Goal: Find specific page/section: Find specific page/section

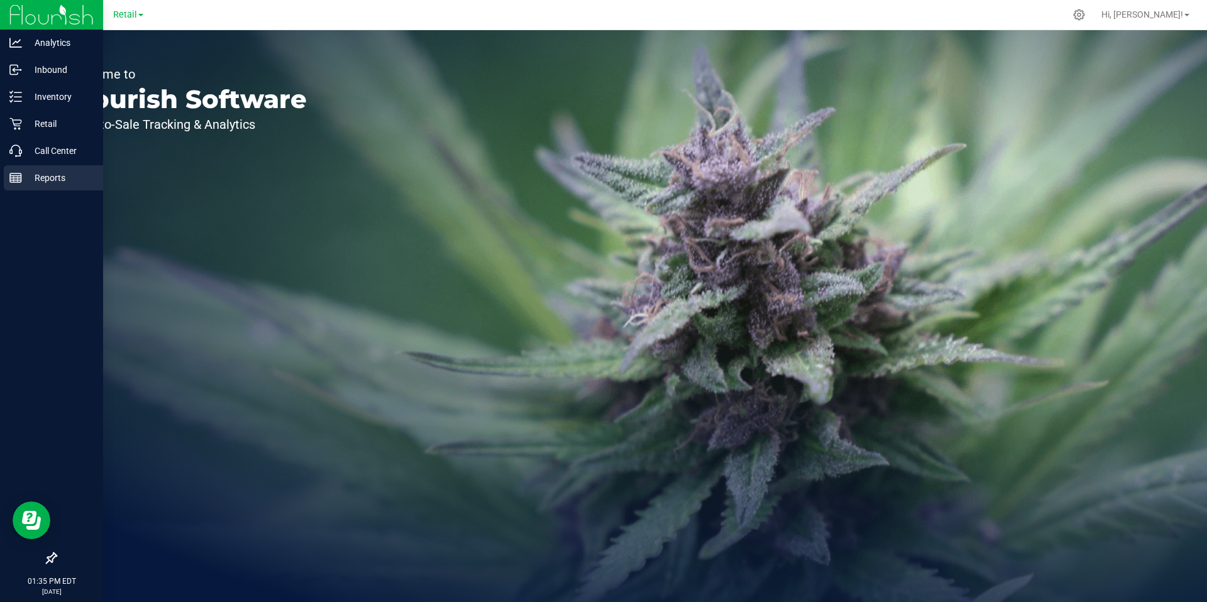
click at [23, 174] on p "Reports" at bounding box center [59, 177] width 75 height 15
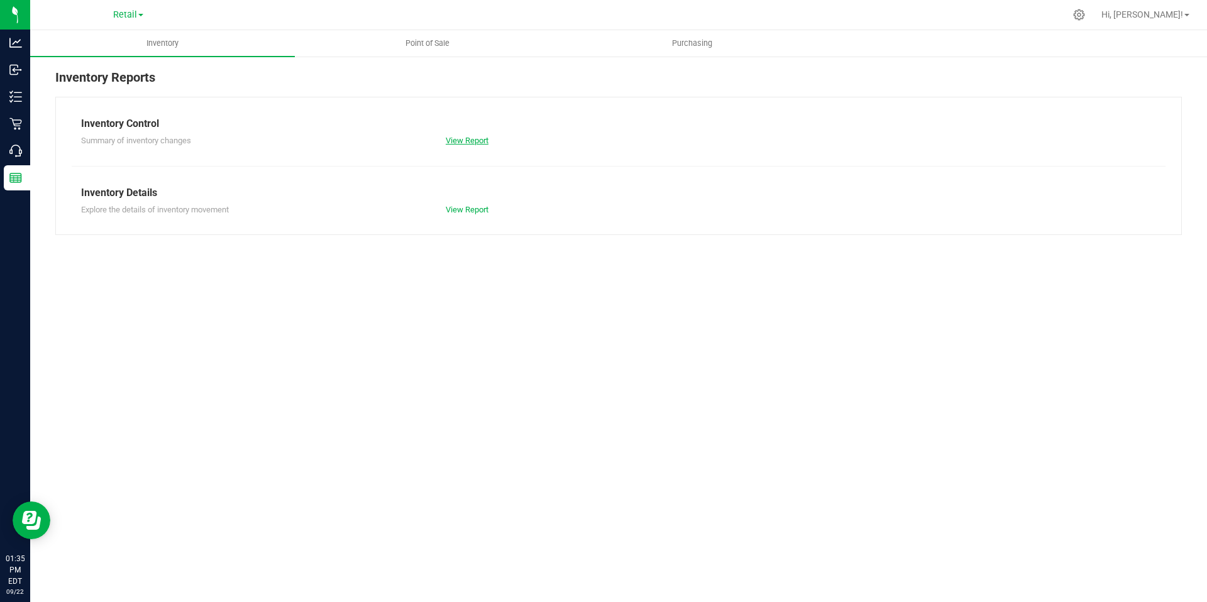
click at [462, 141] on link "View Report" at bounding box center [467, 140] width 43 height 9
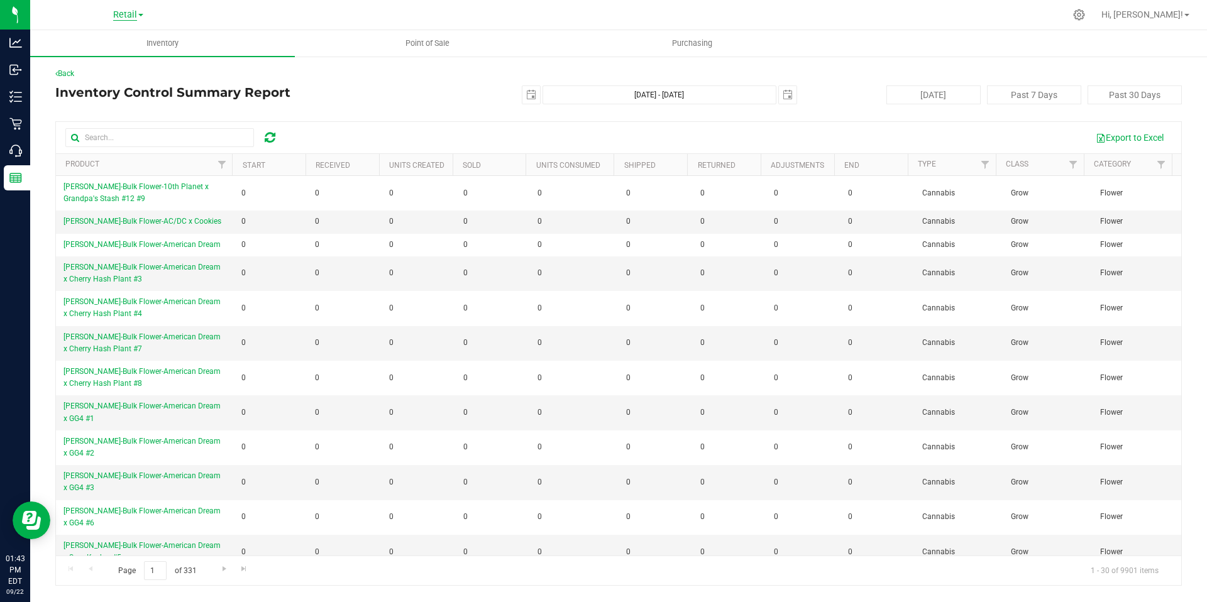
click at [132, 13] on span "Retail" at bounding box center [125, 14] width 24 height 11
click at [85, 74] on link "Retail" at bounding box center [128, 77] width 184 height 17
click at [424, 42] on span "Point of Sale" at bounding box center [427, 43] width 78 height 11
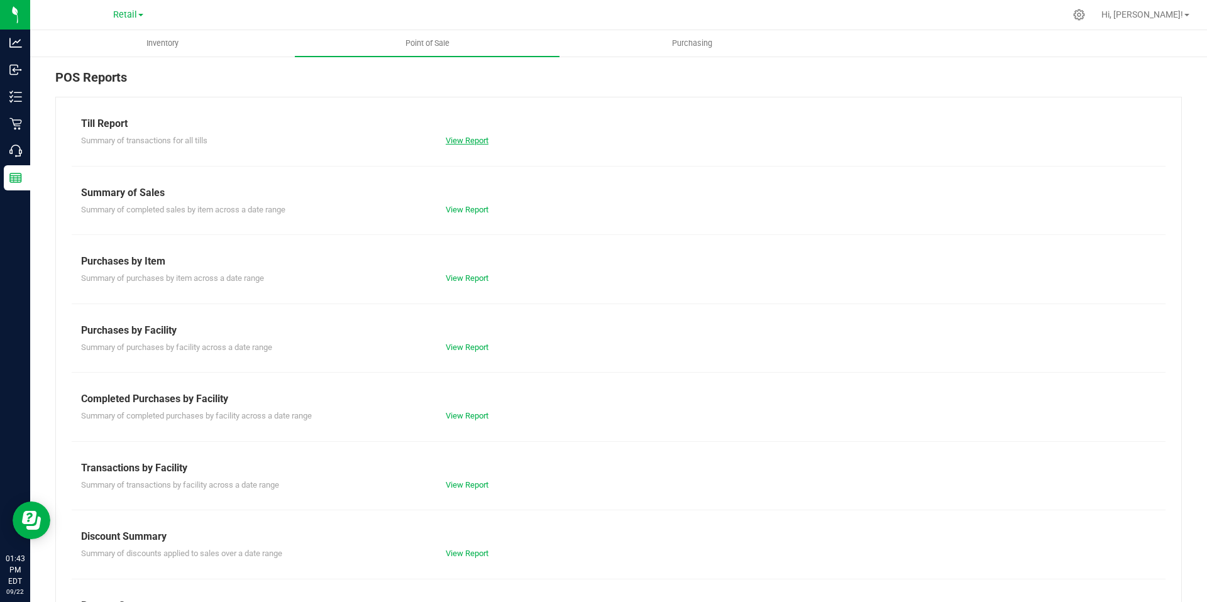
click at [459, 136] on link "View Report" at bounding box center [467, 140] width 43 height 9
